Goal: Task Accomplishment & Management: Complete application form

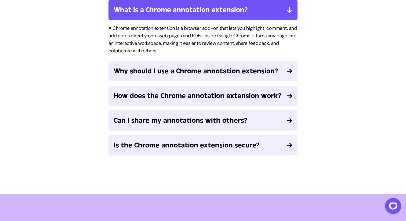
scroll to position [1223, 0]
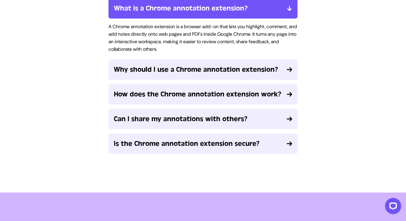
click at [207, 94] on span "How does the Chrome annotation extension work?" at bounding box center [198, 94] width 168 height 10
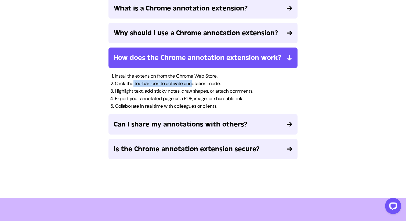
drag, startPoint x: 135, startPoint y: 82, endPoint x: 204, endPoint y: 83, distance: 68.8
click at [203, 83] on li "Click the toolbar icon to activate annotation mode." at bounding box center [206, 84] width 183 height 8
click at [204, 83] on li "Click the toolbar icon to activate annotation mode." at bounding box center [206, 84] width 183 height 8
drag, startPoint x: 133, startPoint y: 90, endPoint x: 206, endPoint y: 90, distance: 73.3
click at [206, 90] on li "Highlight text, add sticky notes, draw shapes, or attach comments." at bounding box center [206, 91] width 183 height 8
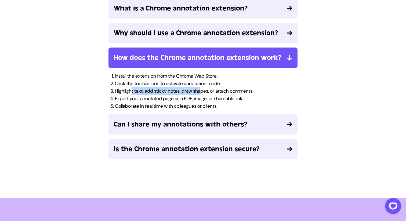
click at [206, 90] on li "Highlight text, add sticky notes, draw shapes, or attach comments." at bounding box center [206, 91] width 183 height 8
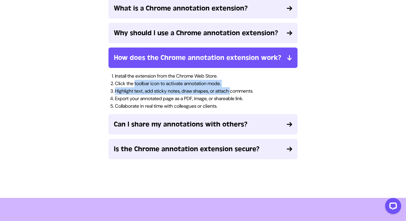
drag, startPoint x: 136, startPoint y: 87, endPoint x: 249, endPoint y: 91, distance: 113.7
click at [249, 91] on ol "Install the extension from the Chrome Web Store. Click the toolbar icon to acti…" at bounding box center [203, 91] width 189 height 38
click at [249, 91] on li "Highlight text, add sticky notes, draw shapes, or attach comments." at bounding box center [206, 91] width 183 height 8
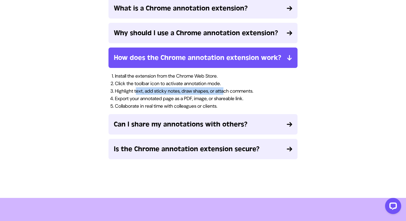
drag, startPoint x: 138, startPoint y: 92, endPoint x: 236, endPoint y: 92, distance: 97.5
click at [235, 92] on li "Highlight text, add sticky notes, draw shapes, or attach comments." at bounding box center [206, 91] width 183 height 8
click at [236, 92] on li "Highlight text, add sticky notes, draw shapes, or attach comments." at bounding box center [206, 91] width 183 height 8
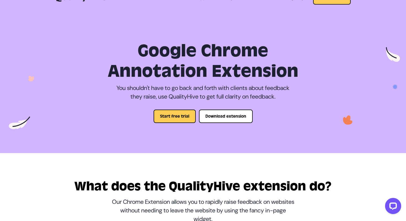
scroll to position [0, 0]
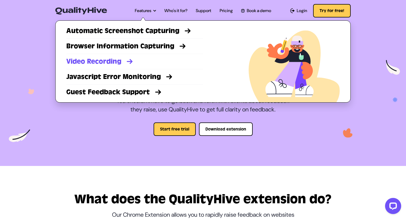
click at [103, 66] on link "Video Recording" at bounding box center [134, 62] width 137 height 10
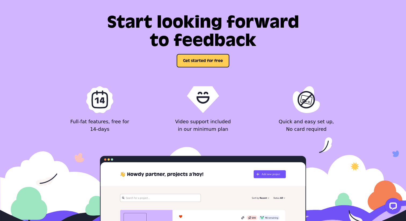
scroll to position [1011, 0]
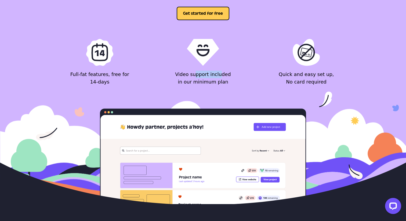
drag, startPoint x: 192, startPoint y: 76, endPoint x: 214, endPoint y: 76, distance: 22.0
click at [214, 76] on p "Video support included in our minimum plan" at bounding box center [203, 78] width 59 height 15
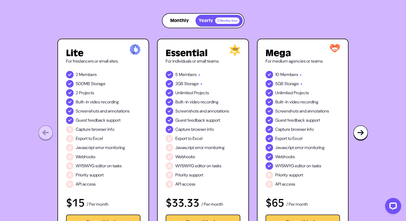
scroll to position [0, 0]
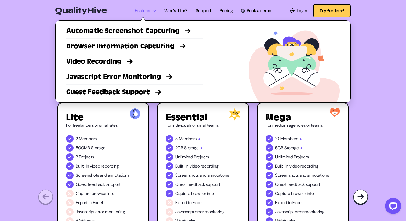
click at [153, 10] on icon at bounding box center [154, 10] width 3 height 3
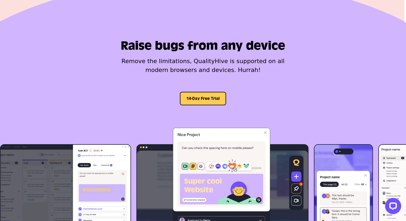
scroll to position [1271, 0]
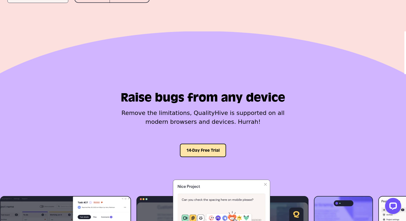
click at [196, 149] on button "14-Day Free Trial" at bounding box center [203, 150] width 46 height 13
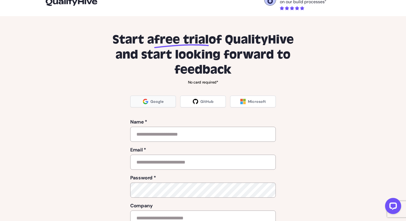
click at [152, 102] on span "Google" at bounding box center [156, 101] width 13 height 5
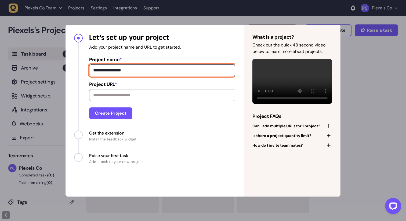
click at [138, 70] on input "**********" at bounding box center [162, 70] width 146 height 12
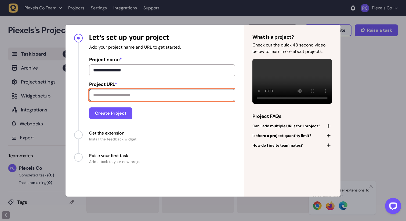
click at [122, 97] on input "Project URL *" at bounding box center [162, 95] width 146 height 12
click at [126, 97] on input "Project URL *" at bounding box center [162, 95] width 146 height 12
type input "**********"
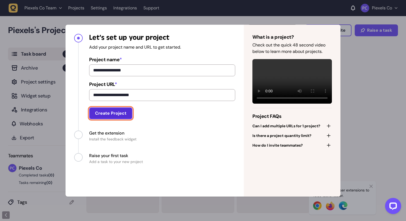
click at [111, 116] on button "Create Project" at bounding box center [110, 113] width 43 height 12
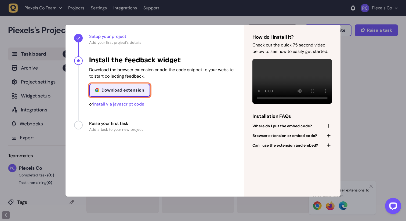
click at [133, 93] on link "Download extension" at bounding box center [119, 90] width 61 height 13
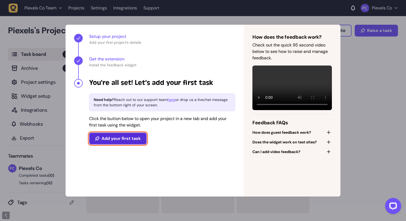
click at [120, 136] on button "Add your first task" at bounding box center [117, 139] width 57 height 12
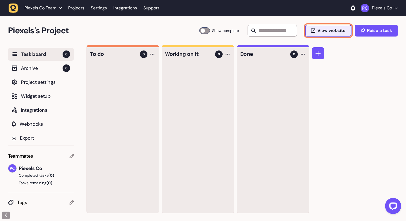
click at [331, 30] on span "View website" at bounding box center [332, 30] width 28 height 4
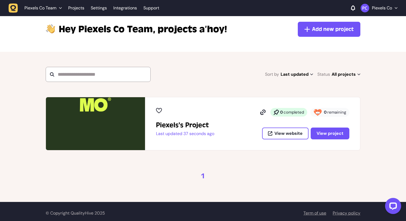
scroll to position [29, 0]
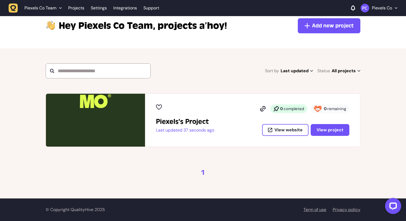
click at [174, 118] on h2 "Piexels's Project" at bounding box center [185, 121] width 58 height 9
click at [337, 129] on span "View project" at bounding box center [330, 130] width 27 height 4
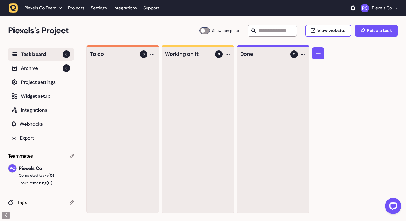
scroll to position [0, 0]
click at [29, 97] on span "Widget setup" at bounding box center [45, 96] width 49 height 8
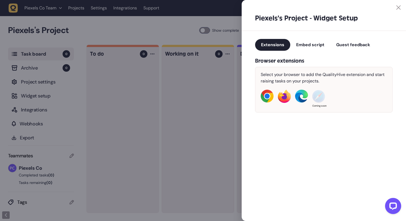
click at [397, 6] on icon at bounding box center [399, 7] width 4 height 4
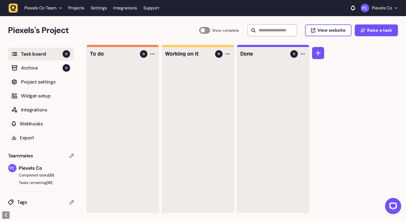
scroll to position [0, 0]
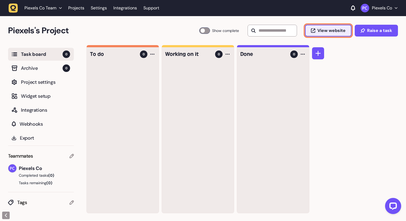
click at [336, 32] on span "View website" at bounding box center [332, 30] width 28 height 4
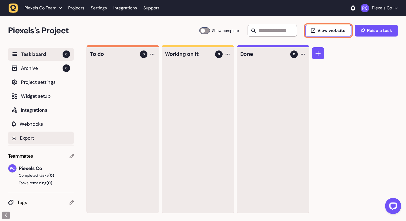
scroll to position [0, 0]
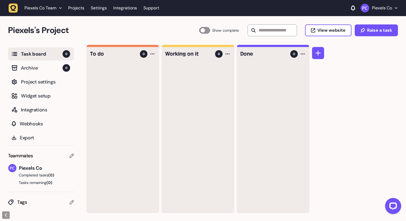
click at [21, 117] on ul "Task board 0 Archive 0 Project settings Widget setup Integrations Webhooks Expo…" at bounding box center [41, 97] width 66 height 98
click at [30, 105] on button "Integrations" at bounding box center [41, 109] width 66 height 13
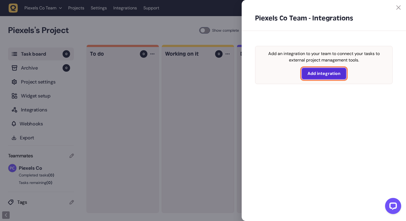
click at [318, 71] on span "Add integration" at bounding box center [324, 73] width 33 height 4
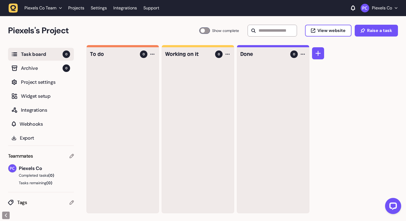
scroll to position [0, 0]
click at [397, 8] on icon "button" at bounding box center [396, 8] width 3 height 2
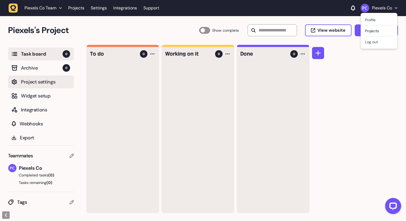
click at [35, 82] on span "Project settings" at bounding box center [45, 82] width 49 height 8
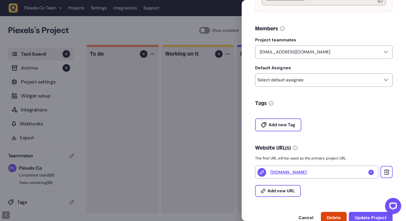
scroll to position [120, 0]
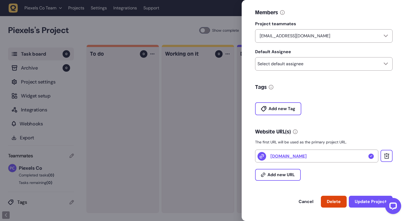
click at [143, 165] on div at bounding box center [203, 110] width 406 height 221
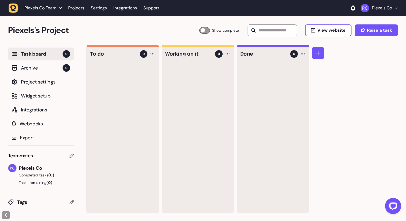
click at [396, 9] on button "Piexels Co" at bounding box center [379, 8] width 37 height 9
click at [369, 18] on link "Profile" at bounding box center [379, 19] width 28 height 5
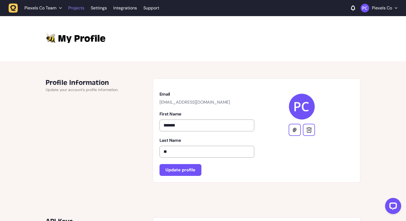
click at [80, 9] on link "Projects" at bounding box center [76, 8] width 16 height 10
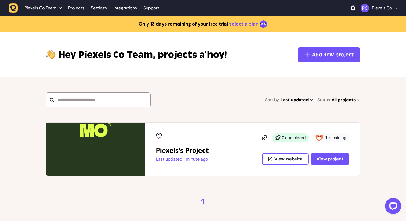
click at [59, 7] on div "Piexels Co Team" at bounding box center [42, 7] width 37 height 5
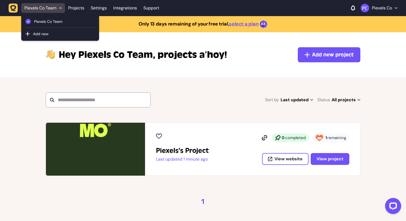
click at [38, 37] on div "Piexels Co Team Add new" at bounding box center [60, 28] width 78 height 25
click at [39, 34] on span "Add new" at bounding box center [40, 33] width 17 height 5
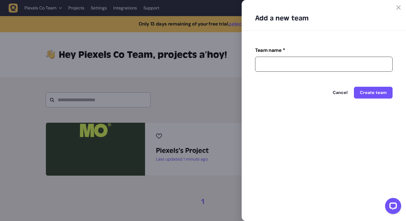
click at [291, 64] on input "Team name *" at bounding box center [324, 64] width 138 height 15
click at [399, 8] on icon at bounding box center [399, 7] width 4 height 4
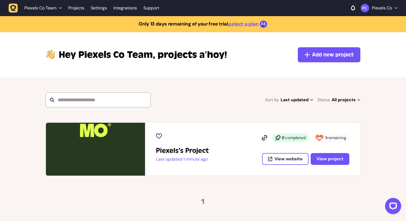
click at [42, 8] on span "Piexels Co Team" at bounding box center [40, 7] width 32 height 5
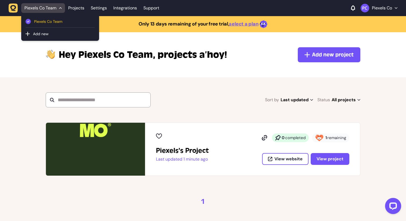
click at [47, 20] on span "Piexels Co Team" at bounding box center [64, 22] width 61 height 6
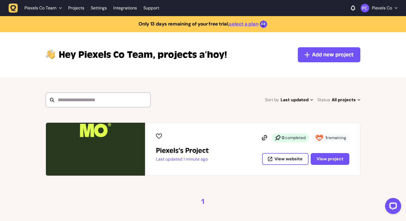
drag, startPoint x: 156, startPoint y: 51, endPoint x: 241, endPoint y: 53, distance: 84.9
click at [241, 53] on div "Hey Piexels Co Team, projects a’hoy! Add new project" at bounding box center [203, 54] width 315 height 15
click at [393, 6] on button "Piexels Co" at bounding box center [379, 8] width 37 height 9
click at [213, 82] on section "Sort by Last updated Last updated Alphabetical Recently added Most incomplete t…" at bounding box center [203, 99] width 406 height 45
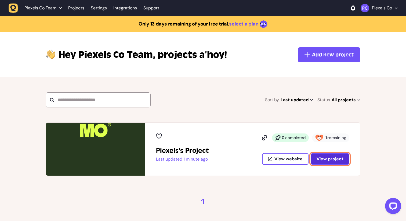
click at [340, 159] on span "View project" at bounding box center [330, 159] width 27 height 4
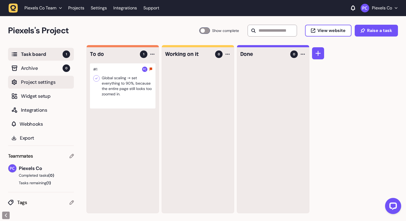
click at [34, 81] on span "Project settings" at bounding box center [45, 82] width 49 height 8
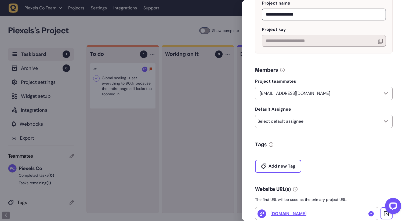
scroll to position [120, 0]
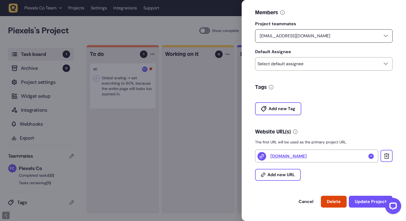
click at [297, 39] on div "[EMAIL_ADDRESS][DOMAIN_NAME]" at bounding box center [324, 35] width 138 height 13
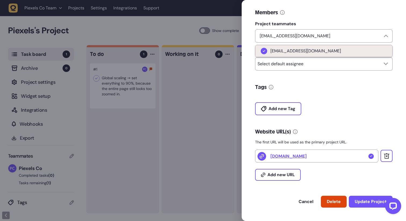
click at [295, 49] on span "[EMAIL_ADDRESS][DOMAIN_NAME]" at bounding box center [306, 50] width 71 height 5
click at [313, 53] on li "[EMAIL_ADDRESS][DOMAIN_NAME]" at bounding box center [323, 51] width 137 height 12
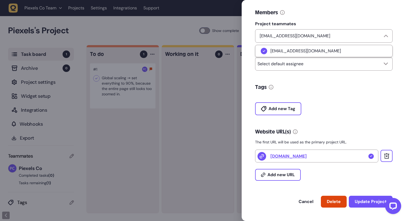
click at [305, 78] on div "**********" at bounding box center [324, 67] width 164 height 308
click at [296, 59] on div "Select default assignee" at bounding box center [324, 63] width 138 height 13
click at [331, 103] on div "Add new Tag" at bounding box center [324, 105] width 138 height 19
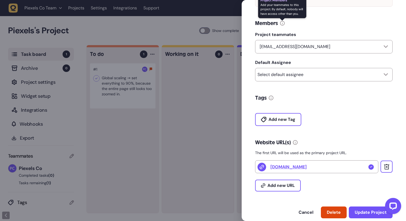
scroll to position [101, 0]
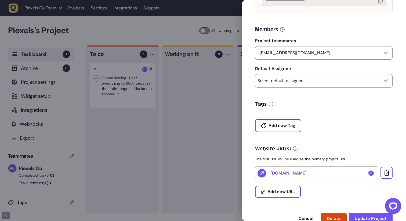
click at [219, 96] on div at bounding box center [203, 110] width 406 height 221
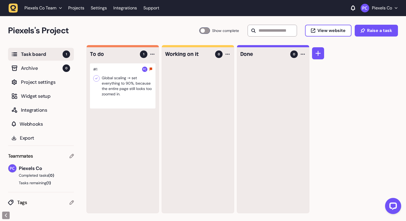
click at [397, 8] on icon "button" at bounding box center [396, 8] width 3 height 2
click at [374, 29] on link "Projects" at bounding box center [379, 30] width 28 height 5
